Goal: Task Accomplishment & Management: Use online tool/utility

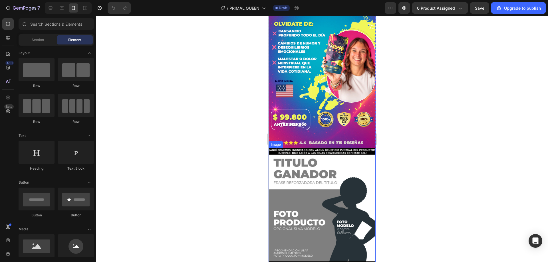
scroll to position [152, 0]
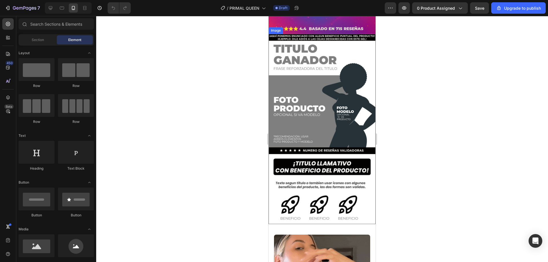
click at [273, 113] on img at bounding box center [322, 129] width 107 height 190
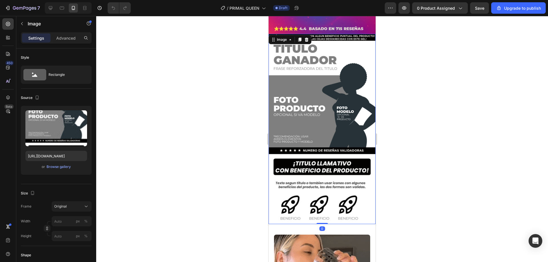
scroll to position [76, 0]
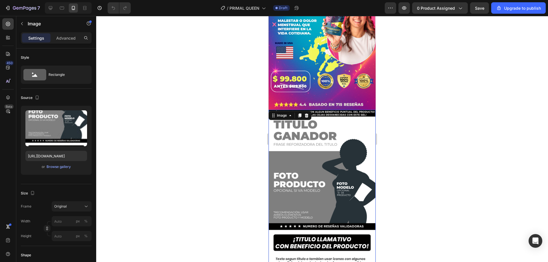
click at [247, 81] on div at bounding box center [322, 139] width 452 height 246
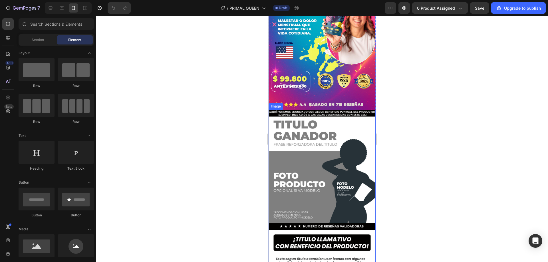
click at [325, 123] on img at bounding box center [322, 205] width 107 height 190
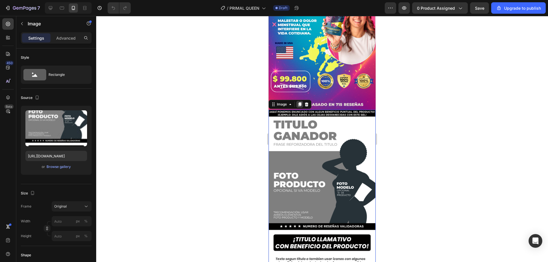
click at [303, 101] on div at bounding box center [299, 104] width 7 height 7
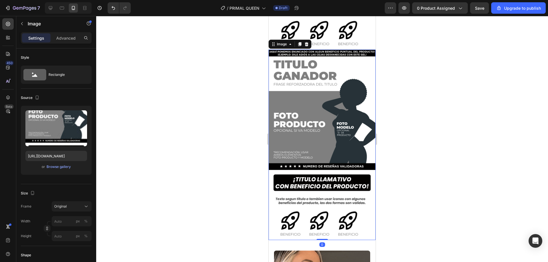
click at [225, 105] on div at bounding box center [322, 139] width 452 height 246
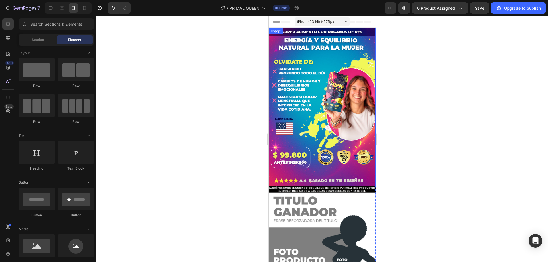
scroll to position [76, 0]
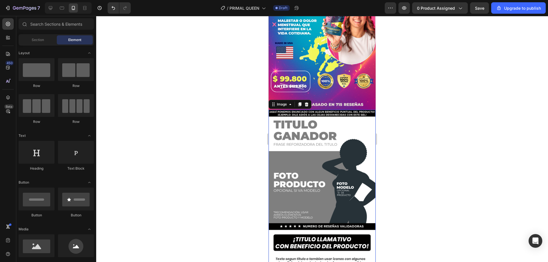
click at [318, 179] on img at bounding box center [322, 205] width 107 height 190
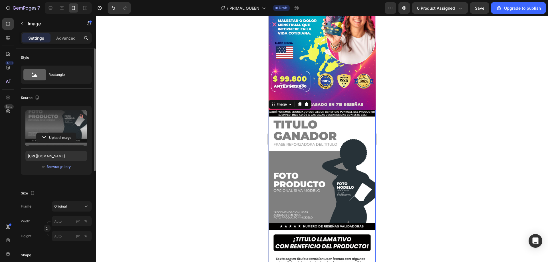
click at [45, 129] on label at bounding box center [56, 128] width 62 height 36
click at [45, 133] on input "file" at bounding box center [56, 138] width 39 height 10
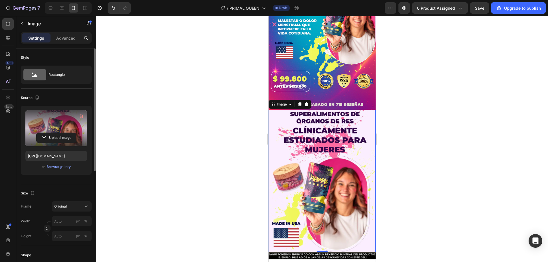
click at [52, 118] on label at bounding box center [56, 128] width 62 height 36
click at [52, 133] on input "file" at bounding box center [56, 138] width 39 height 10
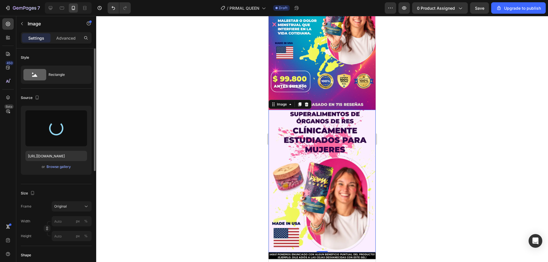
type input "[URL][DOMAIN_NAME]"
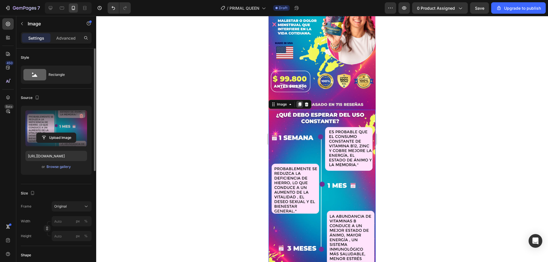
click at [302, 102] on icon at bounding box center [299, 104] width 5 height 5
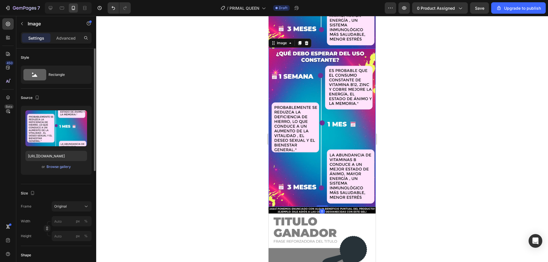
scroll to position [182, 0]
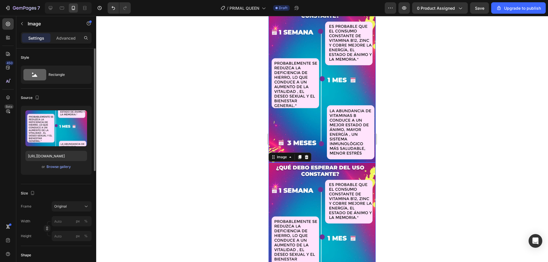
click at [299, 98] on img at bounding box center [322, 83] width 107 height 158
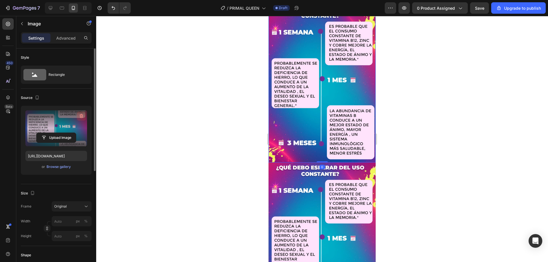
click at [84, 119] on button "button" at bounding box center [81, 116] width 9 height 9
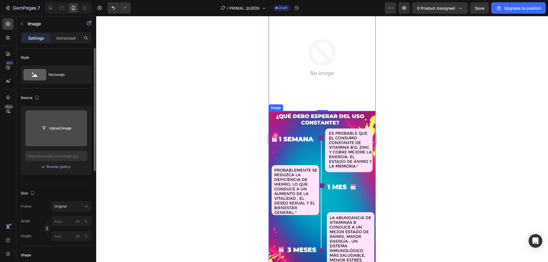
scroll to position [106, 0]
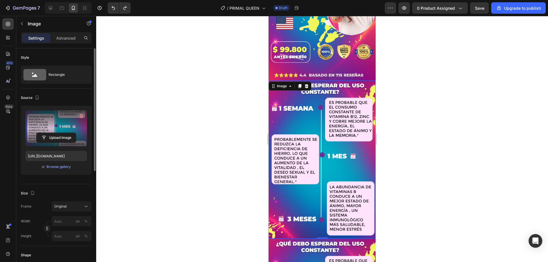
click at [289, 112] on img at bounding box center [322, 159] width 107 height 158
click at [60, 123] on label at bounding box center [56, 128] width 62 height 36
click at [60, 133] on input "file" at bounding box center [56, 138] width 39 height 10
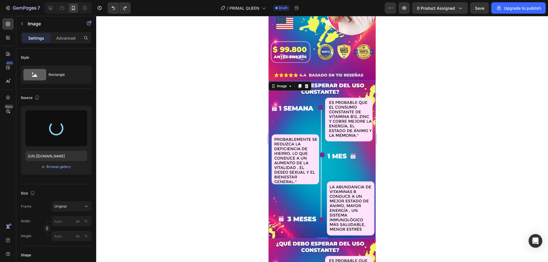
type input "[URL][DOMAIN_NAME]"
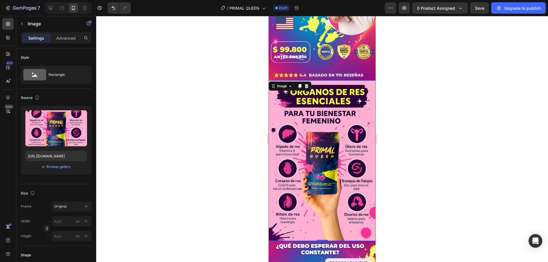
click at [229, 118] on div at bounding box center [322, 139] width 452 height 246
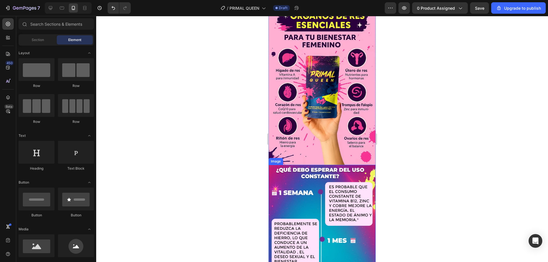
scroll to position [144, 0]
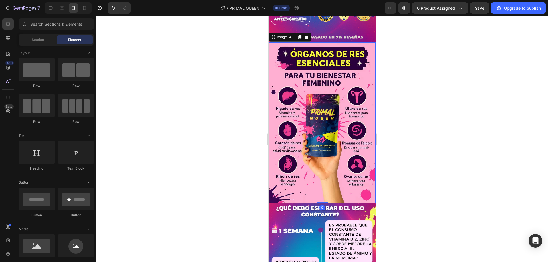
click at [289, 109] on img at bounding box center [322, 123] width 107 height 161
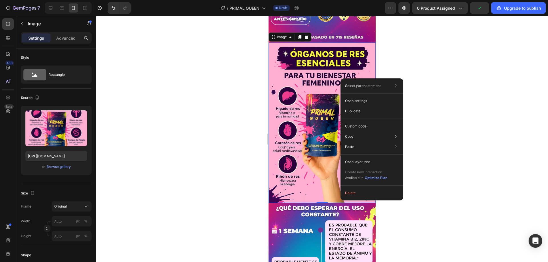
click at [155, 98] on div at bounding box center [322, 139] width 452 height 246
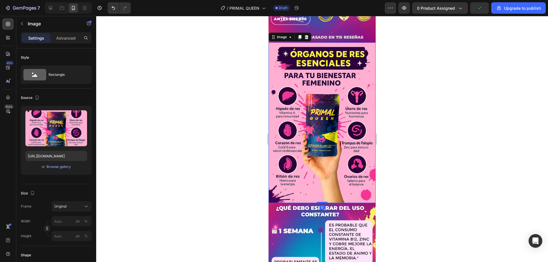
click at [303, 66] on img at bounding box center [322, 123] width 107 height 161
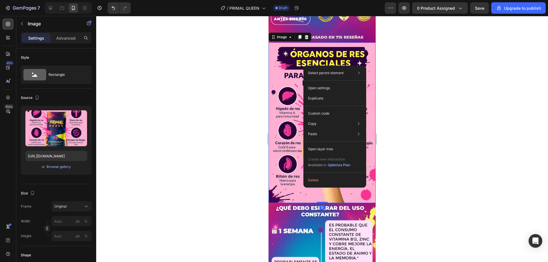
click at [158, 119] on div at bounding box center [322, 139] width 452 height 246
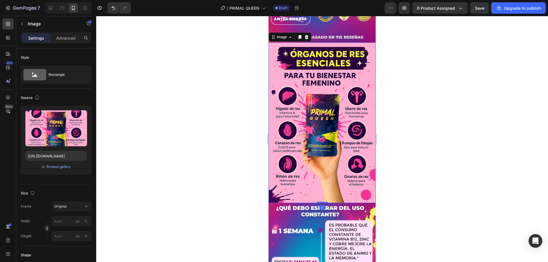
click at [346, 67] on img at bounding box center [322, 123] width 107 height 161
click at [301, 35] on icon at bounding box center [299, 37] width 3 height 4
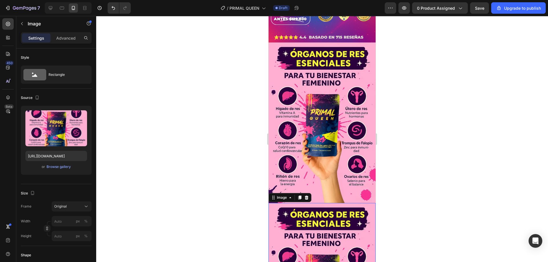
scroll to position [298, 0]
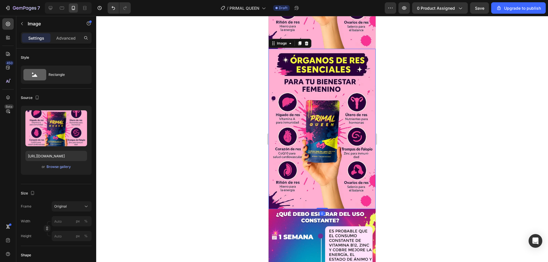
click at [216, 85] on div at bounding box center [322, 139] width 452 height 246
click at [301, 87] on img at bounding box center [322, 129] width 107 height 161
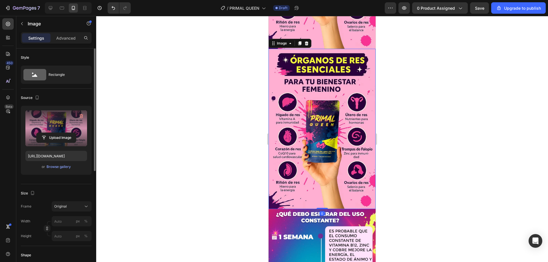
click at [57, 116] on label at bounding box center [56, 128] width 62 height 36
click at [57, 133] on input "file" at bounding box center [56, 138] width 39 height 10
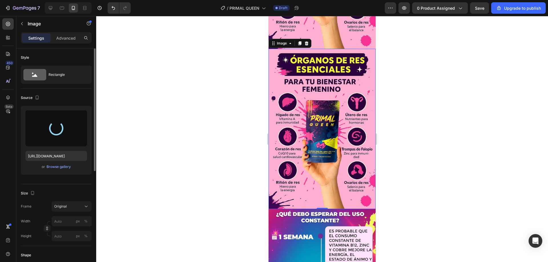
type input "[URL][DOMAIN_NAME]"
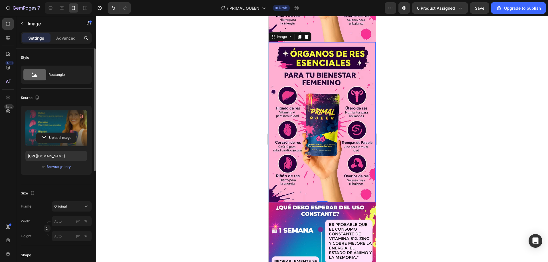
scroll to position [266, 0]
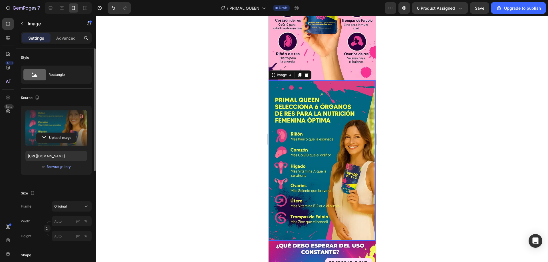
click at [226, 139] on div at bounding box center [322, 139] width 452 height 246
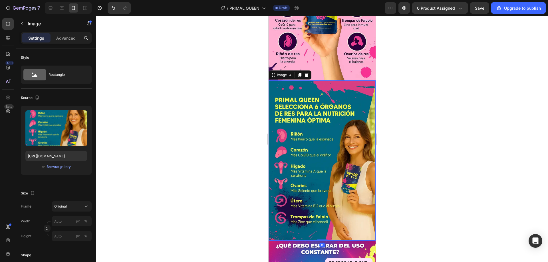
click at [278, 126] on img at bounding box center [322, 160] width 107 height 161
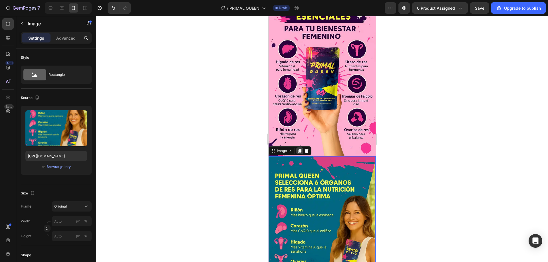
scroll to position [76, 0]
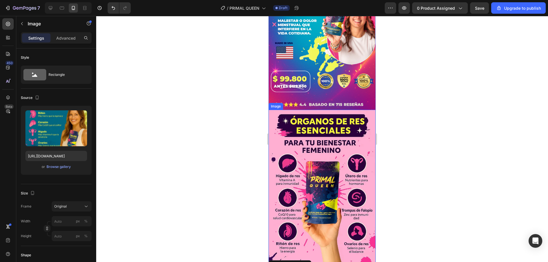
click at [302, 136] on img at bounding box center [322, 190] width 107 height 161
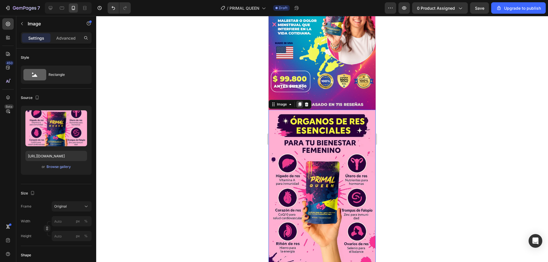
click at [301, 102] on icon at bounding box center [299, 104] width 3 height 4
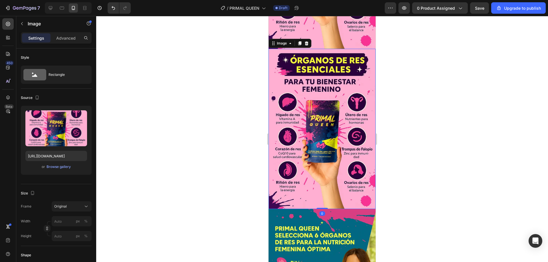
click at [190, 98] on div at bounding box center [322, 139] width 452 height 246
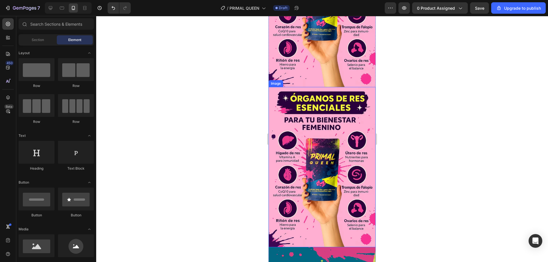
scroll to position [108, 0]
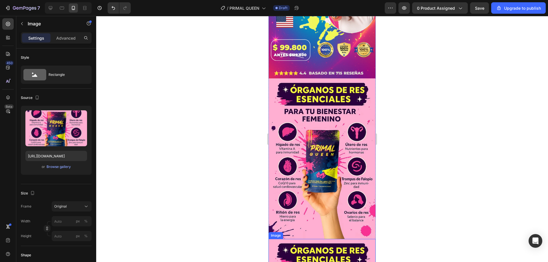
click at [305, 88] on img at bounding box center [322, 158] width 107 height 161
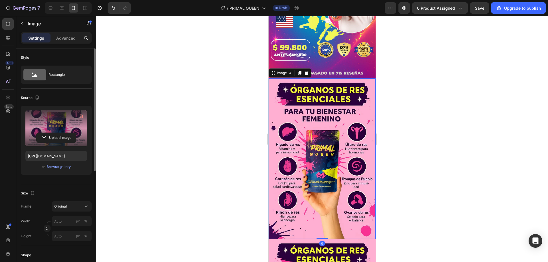
click at [34, 121] on label at bounding box center [56, 128] width 62 height 36
click at [37, 133] on input "file" at bounding box center [56, 138] width 39 height 10
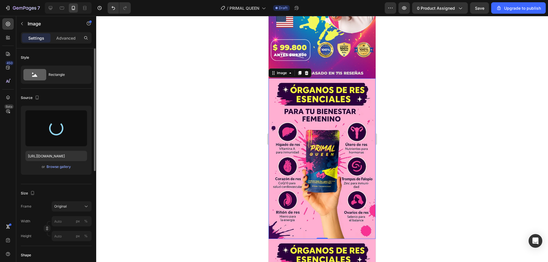
type input "[URL][DOMAIN_NAME]"
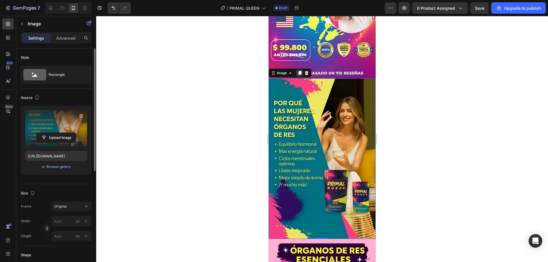
click at [299, 71] on icon at bounding box center [299, 73] width 3 height 4
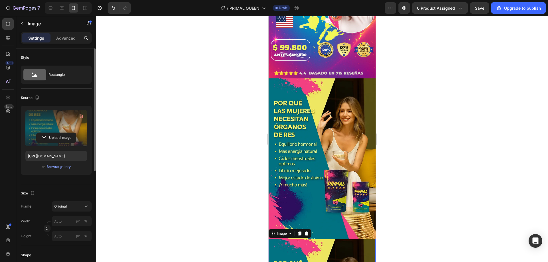
scroll to position [298, 0]
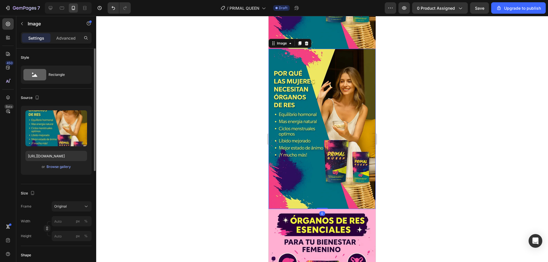
click at [237, 94] on div at bounding box center [322, 139] width 452 height 246
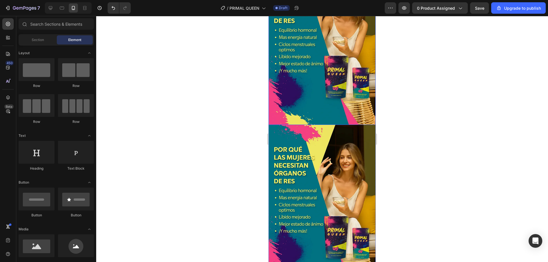
scroll to position [146, 0]
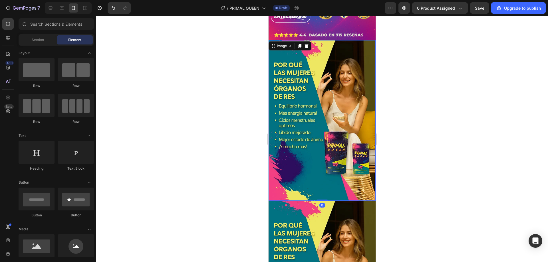
click at [327, 96] on img at bounding box center [322, 120] width 107 height 161
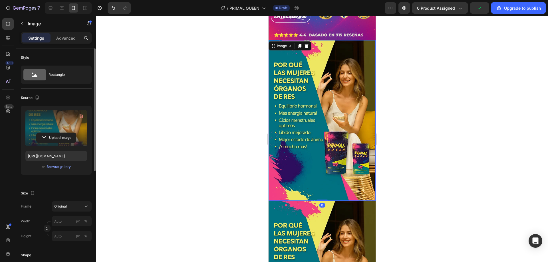
click at [60, 117] on label at bounding box center [56, 128] width 62 height 36
click at [60, 133] on input "file" at bounding box center [56, 138] width 39 height 10
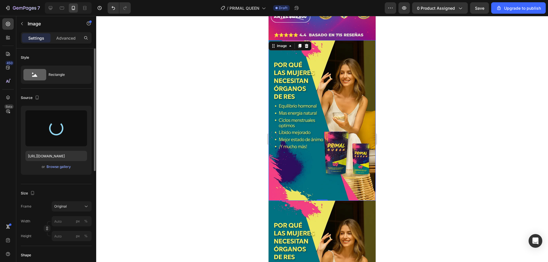
type input "[URL][DOMAIN_NAME]"
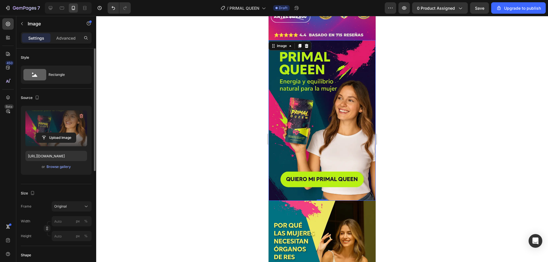
scroll to position [70, 0]
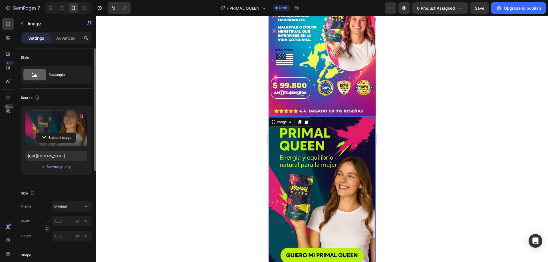
click at [61, 120] on label at bounding box center [56, 128] width 62 height 36
click at [61, 133] on input "file" at bounding box center [56, 138] width 39 height 10
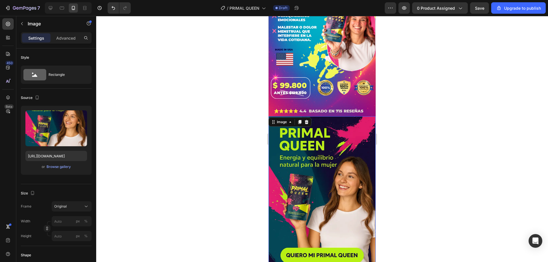
click at [298, 120] on div "Image" at bounding box center [290, 122] width 43 height 9
click at [300, 120] on icon at bounding box center [299, 122] width 3 height 4
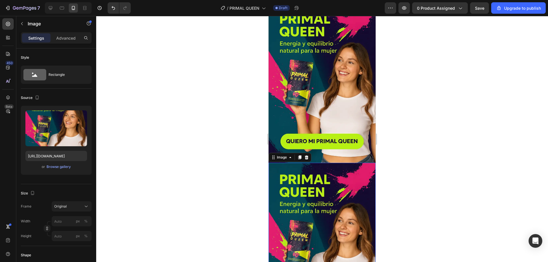
click at [486, 154] on div at bounding box center [322, 139] width 452 height 246
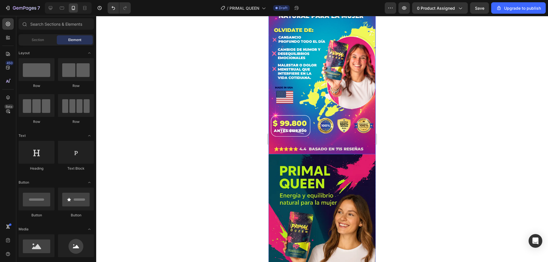
scroll to position [108, 0]
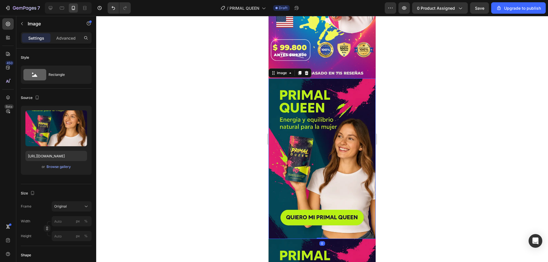
drag, startPoint x: 292, startPoint y: 129, endPoint x: 524, endPoint y: 134, distance: 231.6
click at [292, 129] on img at bounding box center [322, 158] width 107 height 161
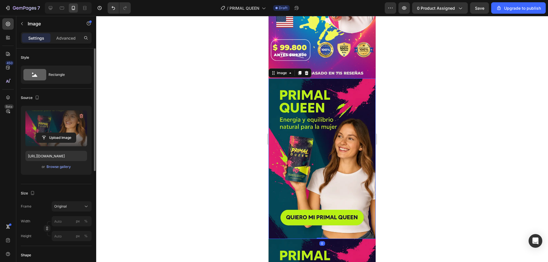
click at [63, 119] on label at bounding box center [56, 128] width 62 height 36
click at [63, 133] on input "file" at bounding box center [56, 138] width 39 height 10
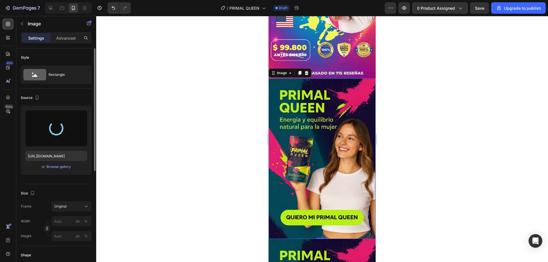
type input "[URL][DOMAIN_NAME]"
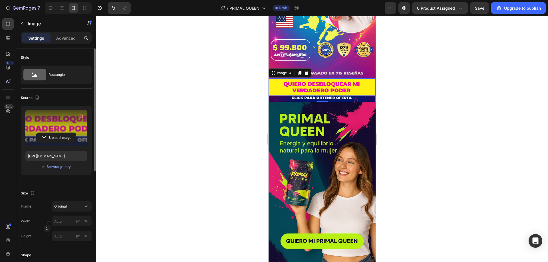
click at [384, 145] on div at bounding box center [322, 139] width 452 height 246
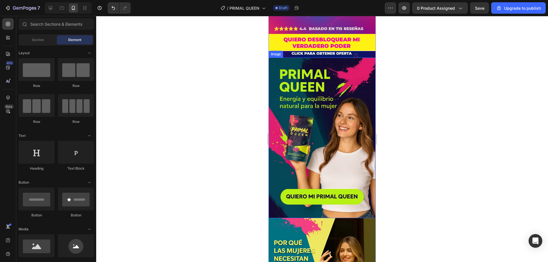
scroll to position [0, 0]
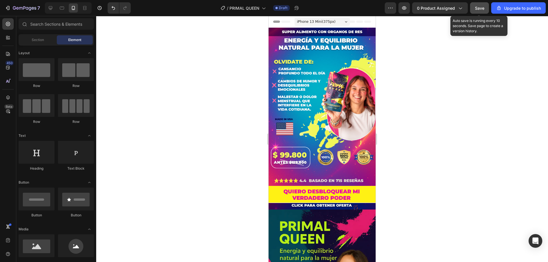
click at [482, 11] on div "Save" at bounding box center [479, 8] width 9 height 6
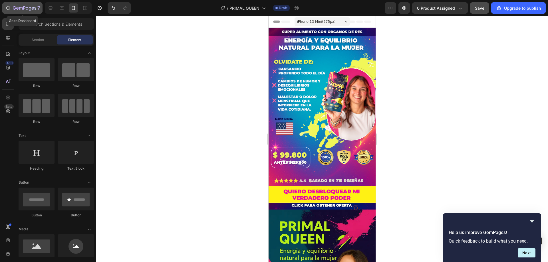
click at [11, 5] on div "7" at bounding box center [22, 8] width 35 height 7
